Goal: Navigation & Orientation: Find specific page/section

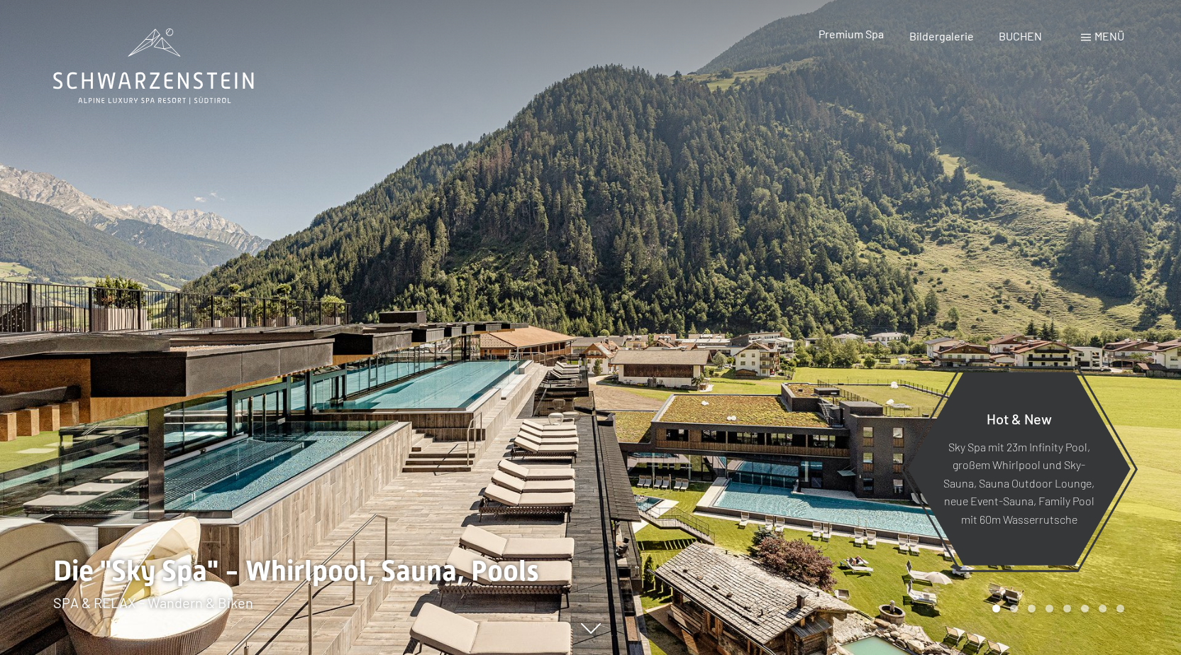
click at [865, 33] on span "Premium Spa" at bounding box center [851, 33] width 65 height 13
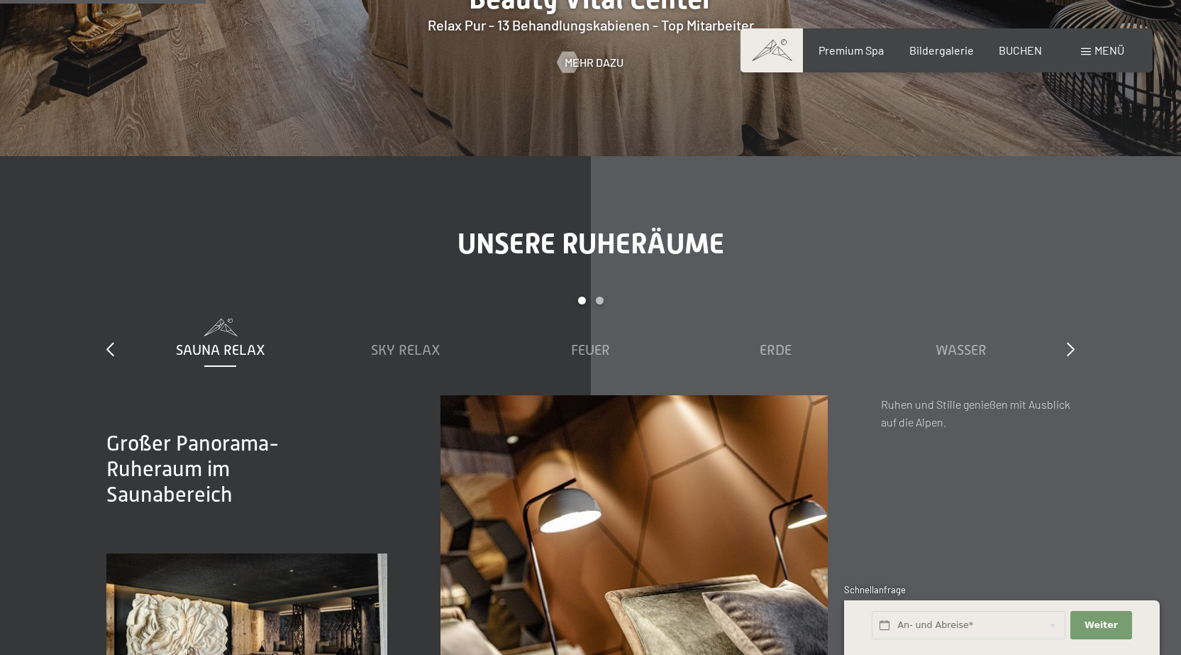
scroll to position [2199, 0]
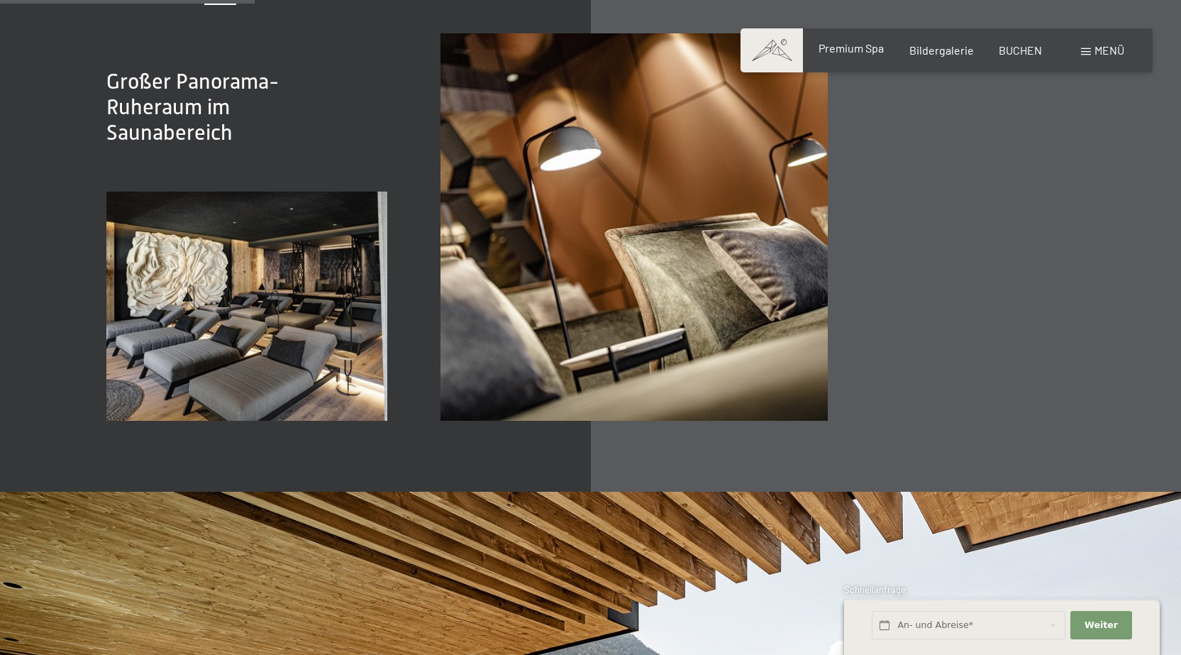
click at [863, 52] on span "Premium Spa" at bounding box center [851, 47] width 65 height 13
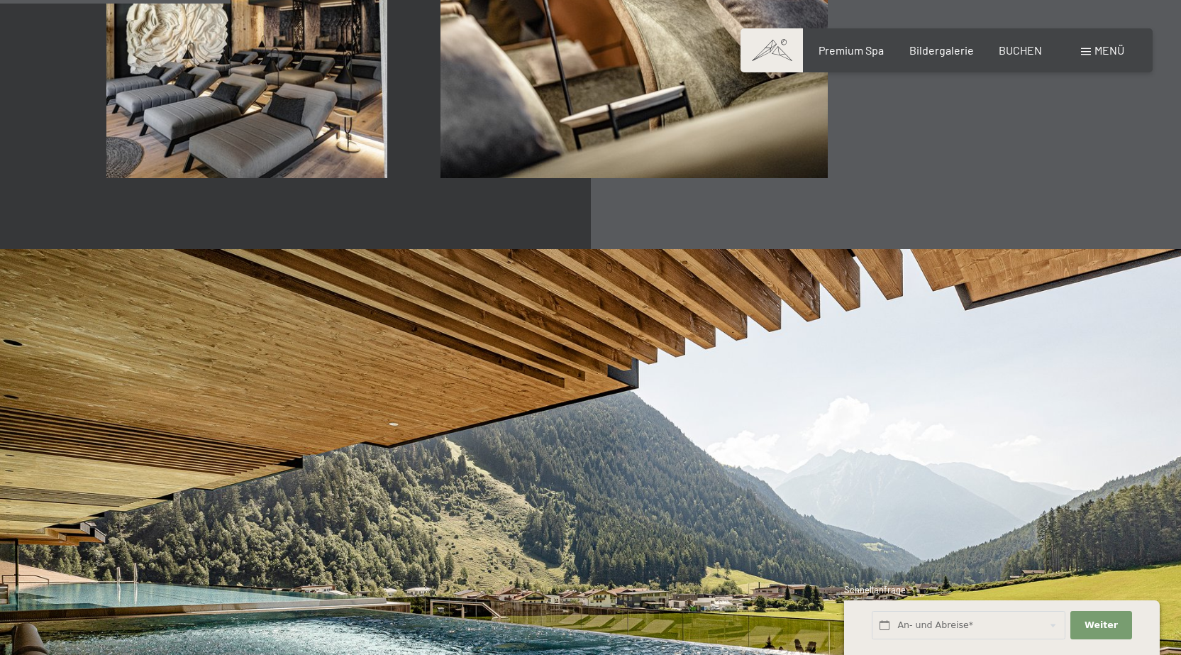
scroll to position [2483, 0]
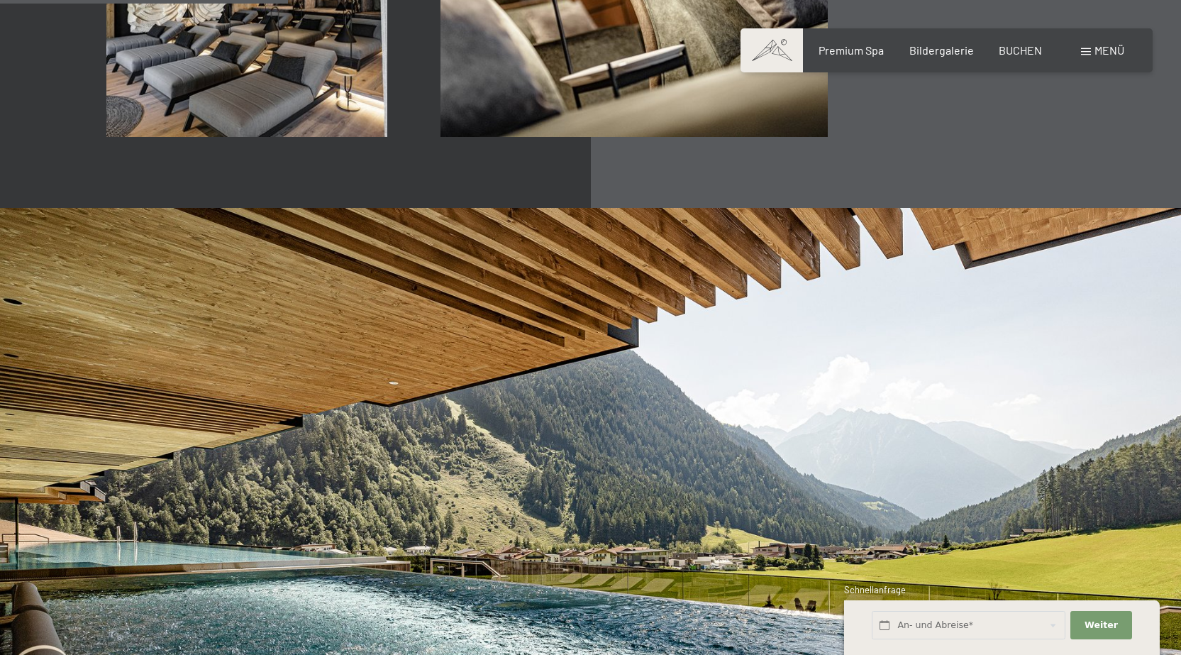
click at [1108, 48] on span "Menü" at bounding box center [1109, 49] width 30 height 13
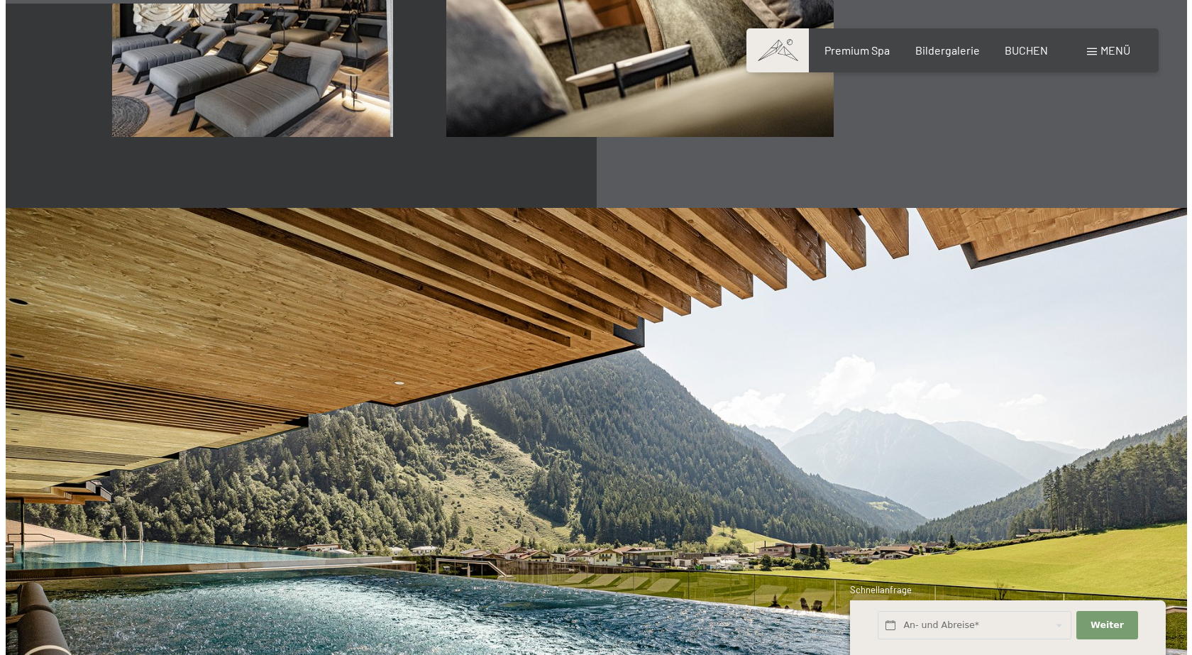
scroll to position [2491, 0]
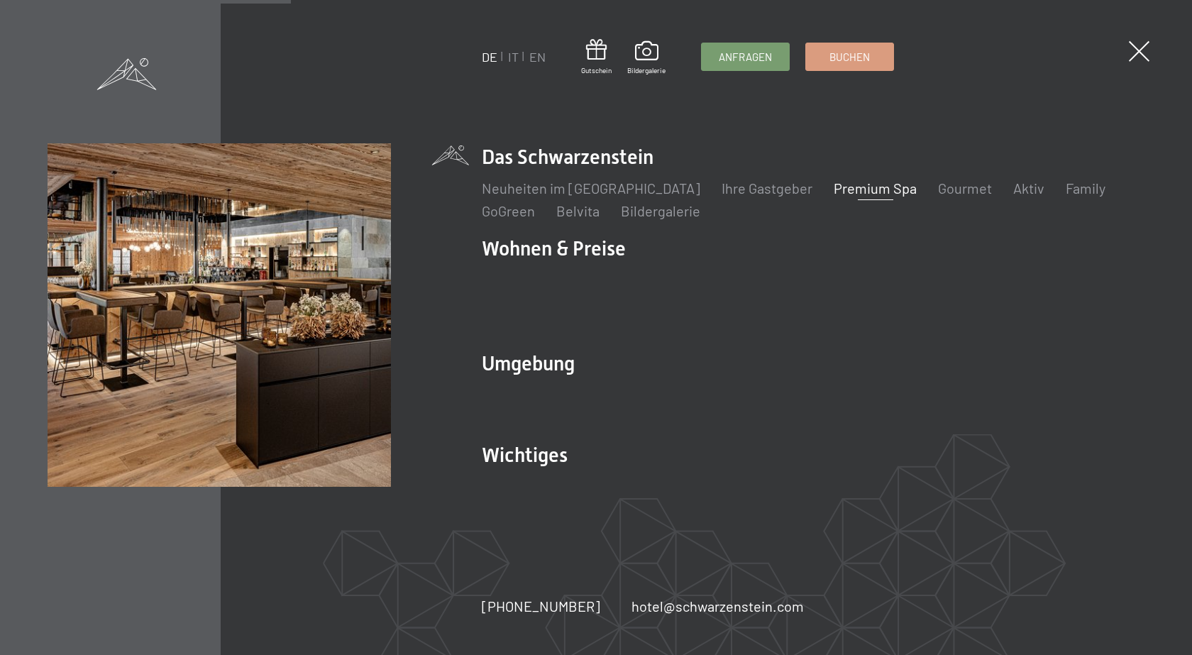
click at [833, 196] on link "Premium Spa" at bounding box center [874, 187] width 83 height 17
